Goal: Find specific page/section: Find specific page/section

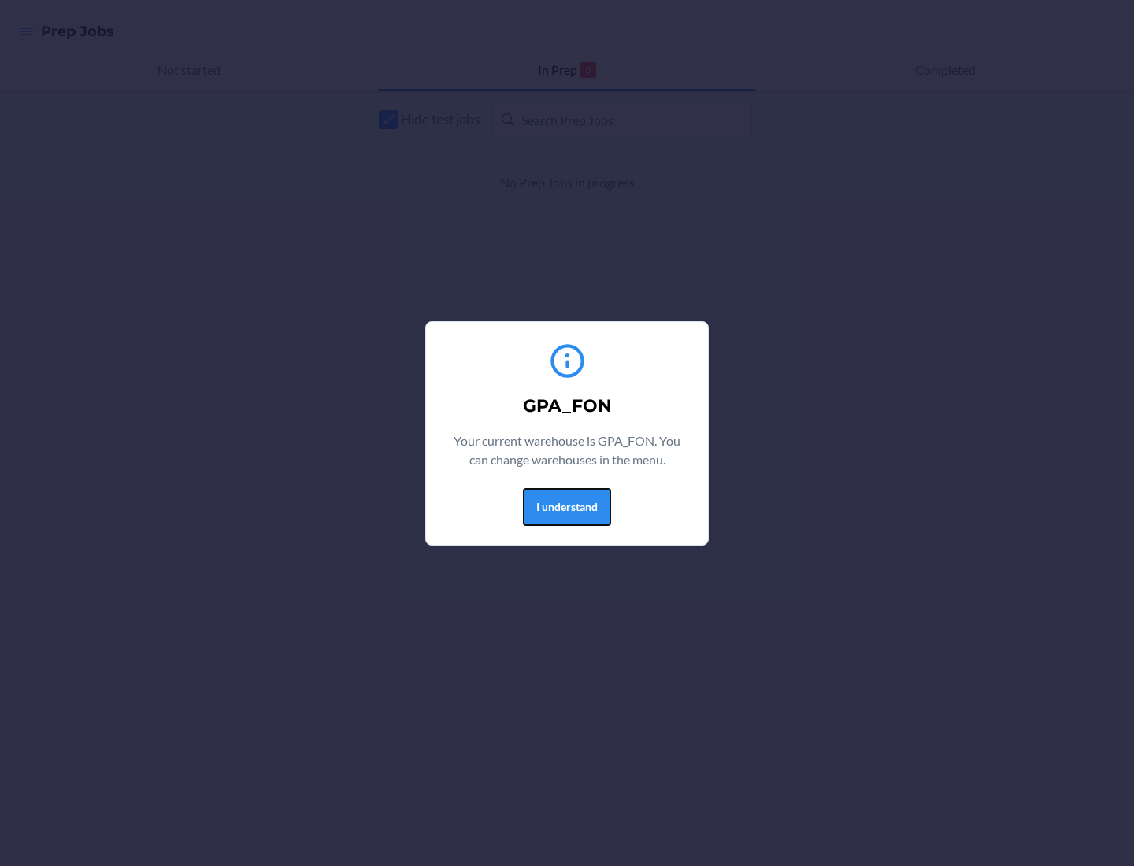
click at [566, 506] on button "I understand" at bounding box center [567, 507] width 88 height 38
